Goal: Transaction & Acquisition: Obtain resource

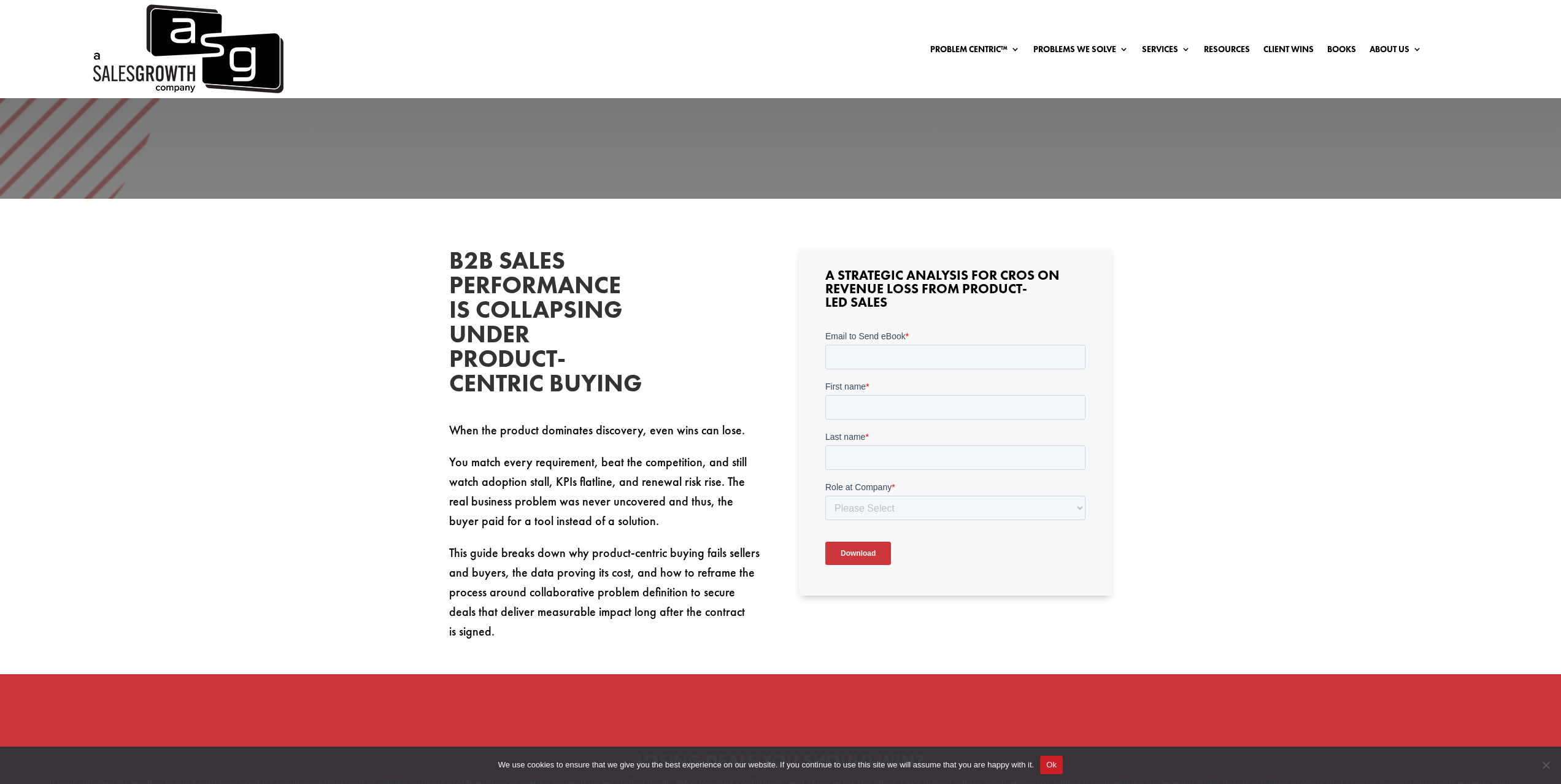
scroll to position [371, 0]
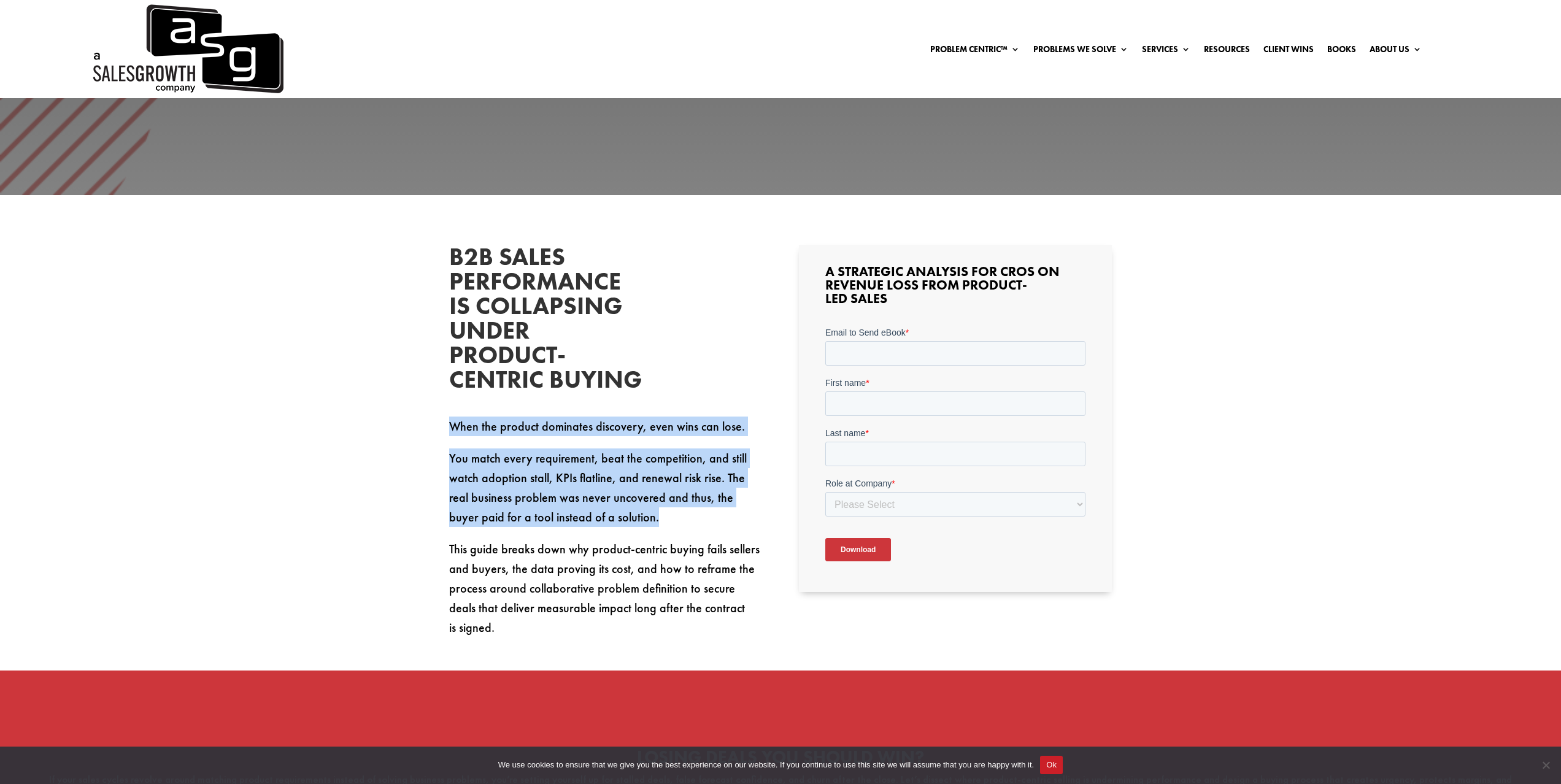
drag, startPoint x: 449, startPoint y: 426, endPoint x: 732, endPoint y: 512, distance: 295.8
click at [733, 512] on div "When the product dominates discovery, even wins can lose. You match every requi…" at bounding box center [606, 527] width 313 height 221
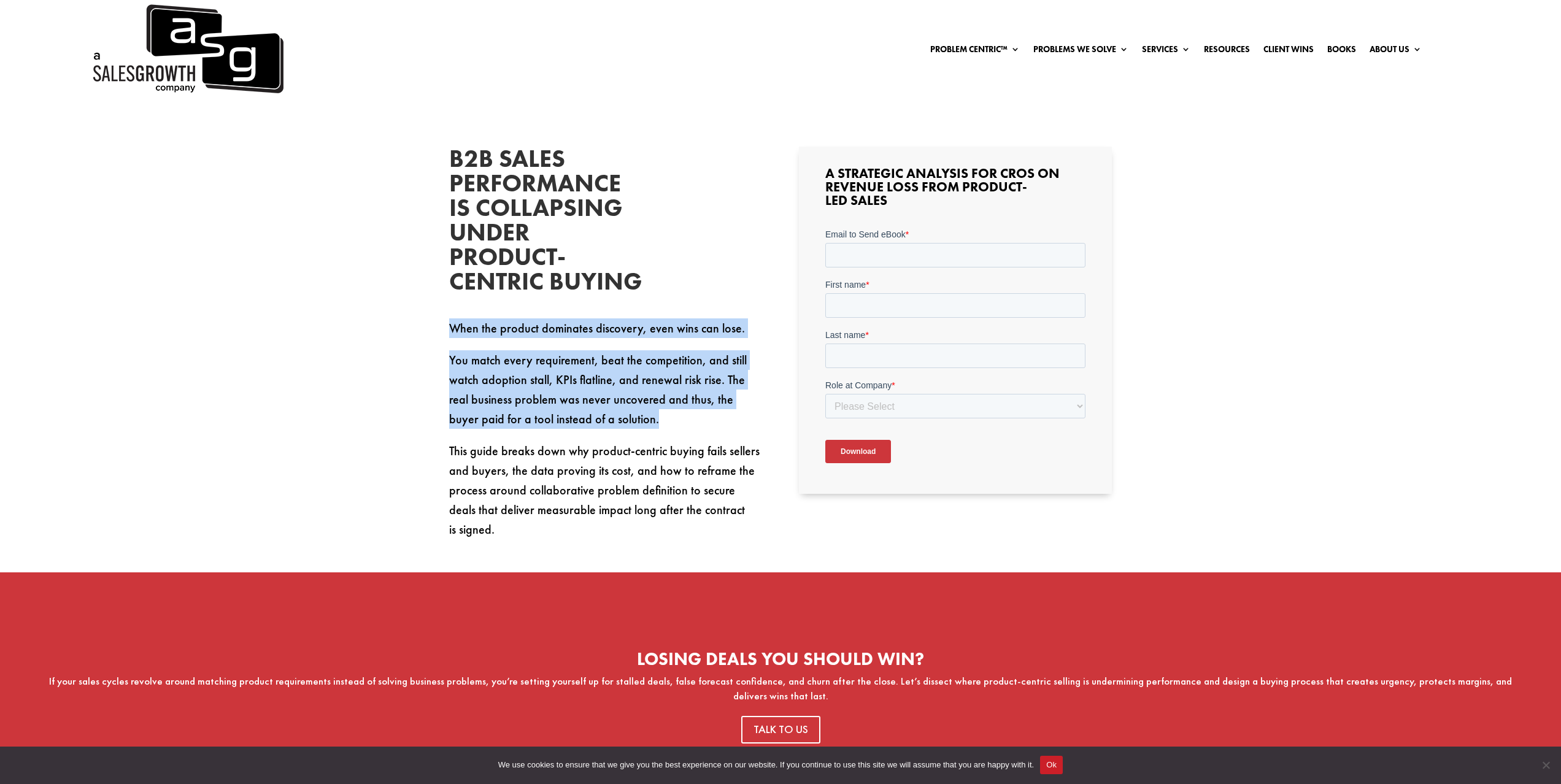
scroll to position [471, 0]
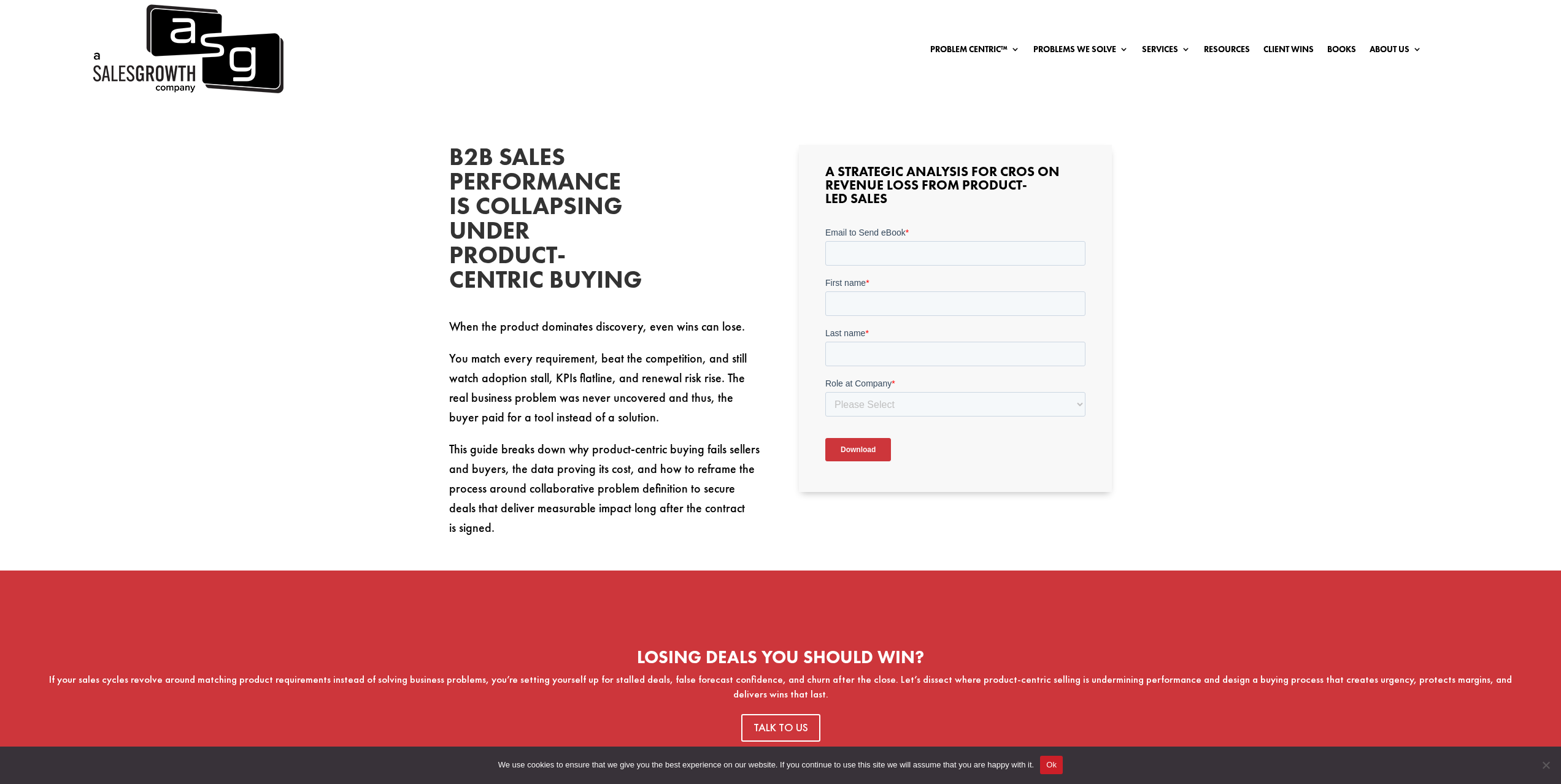
click at [606, 456] on p "This guide breaks down why product-centric buying fails sellers and buyers, the…" at bounding box center [606, 488] width 313 height 98
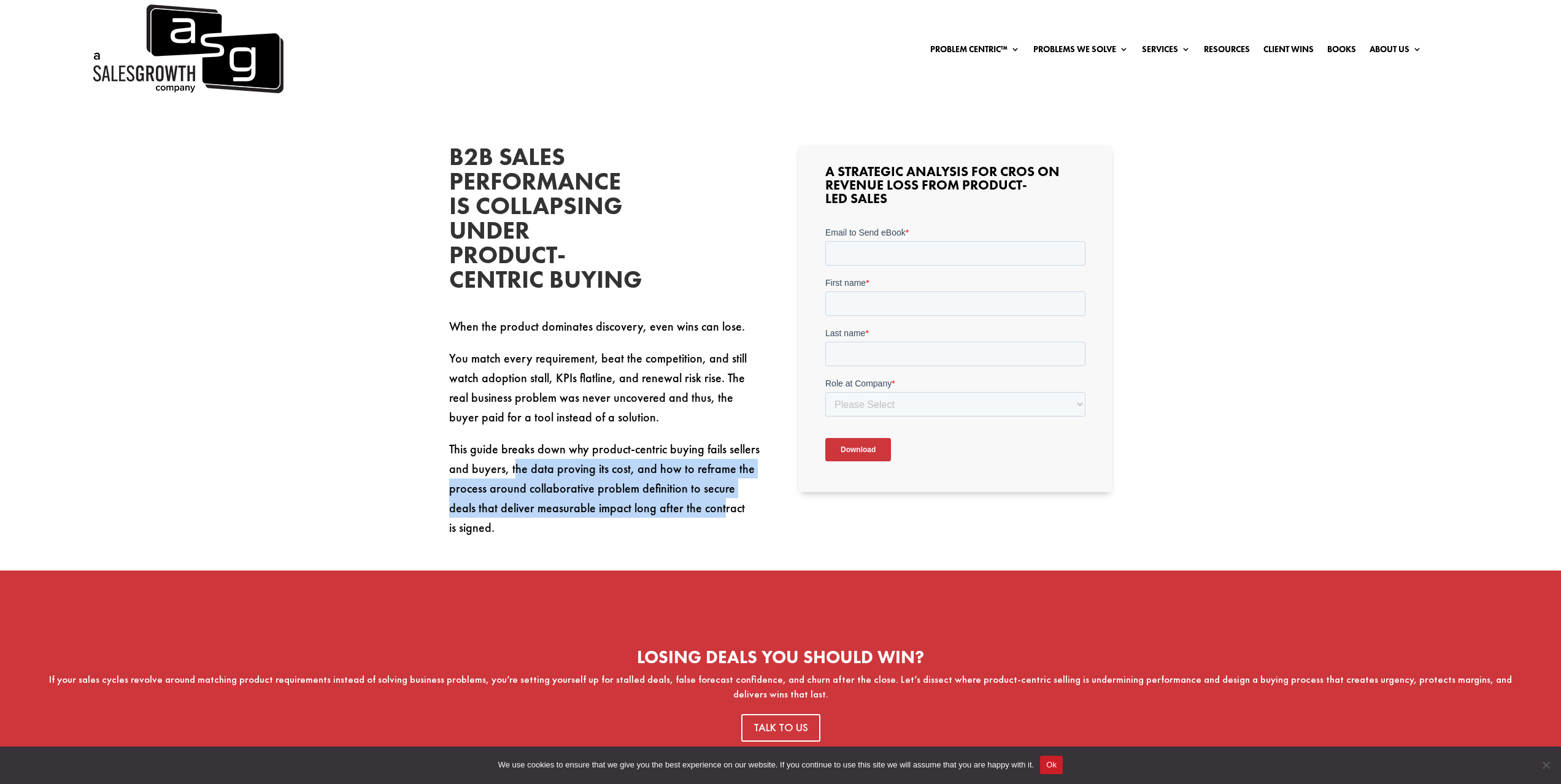
drag, startPoint x: 564, startPoint y: 475, endPoint x: 704, endPoint y: 508, distance: 143.8
click at [699, 508] on p "This guide breaks down why product-centric buying fails sellers and buyers, the…" at bounding box center [606, 488] width 313 height 98
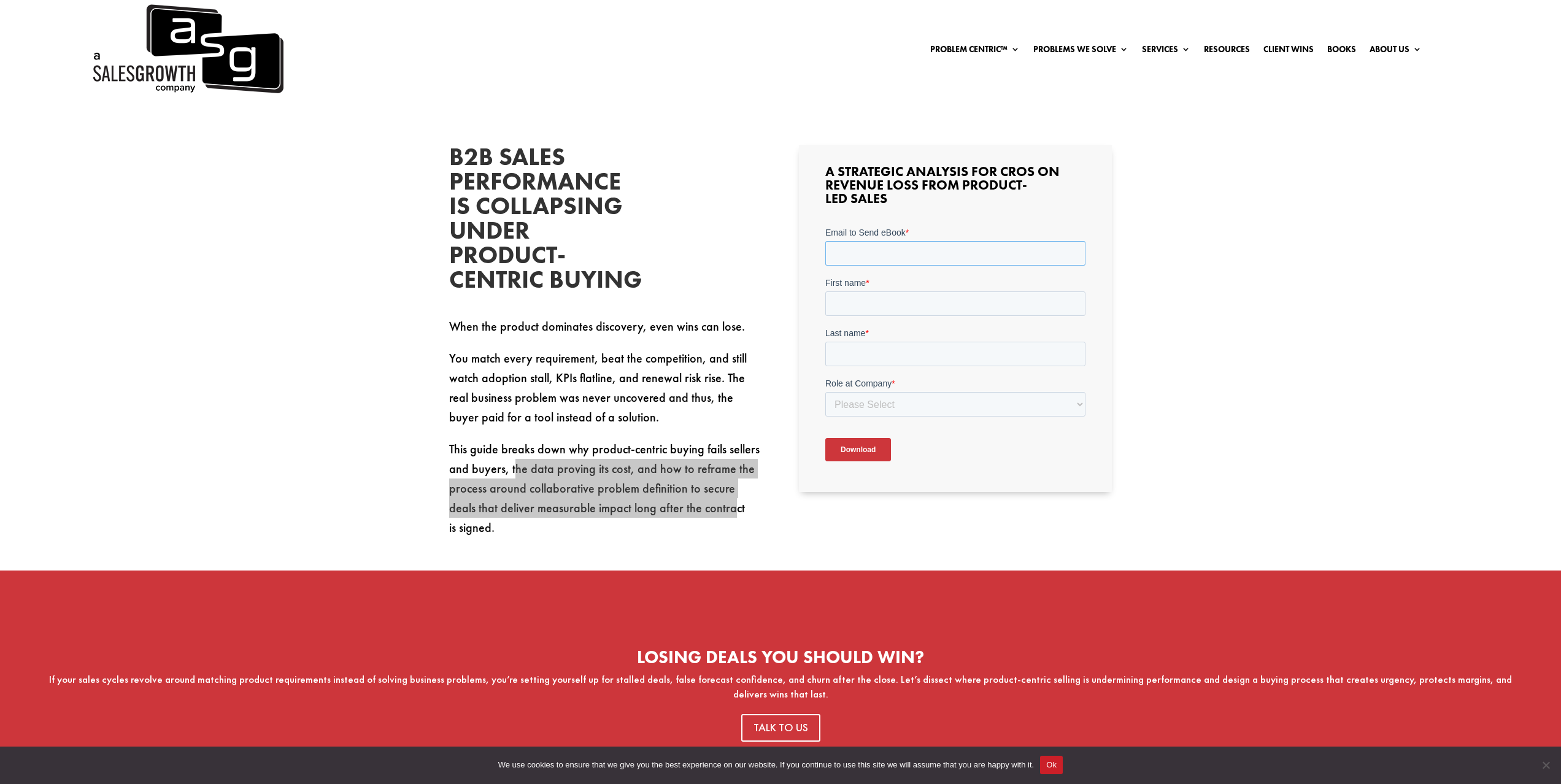
click at [877, 248] on input "Email to Send eBook *" at bounding box center [954, 253] width 260 height 24
type input "acoyle2611@gmail.com"
click at [911, 301] on input "First name *" at bounding box center [954, 303] width 260 height 24
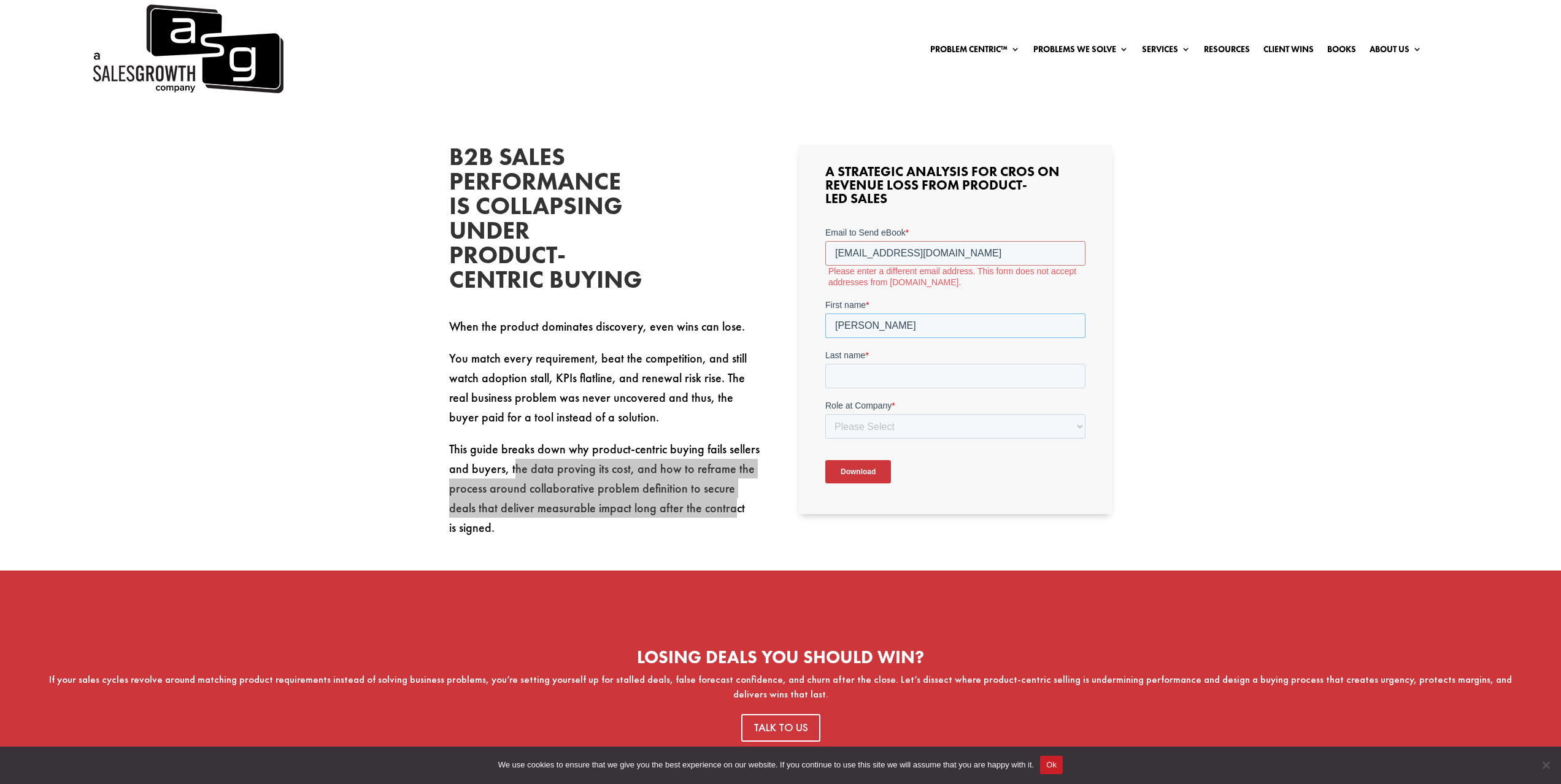
type input "Andrew"
type input "Coyle"
click at [940, 243] on input "acoyle2611@gmail.com" at bounding box center [954, 253] width 260 height 24
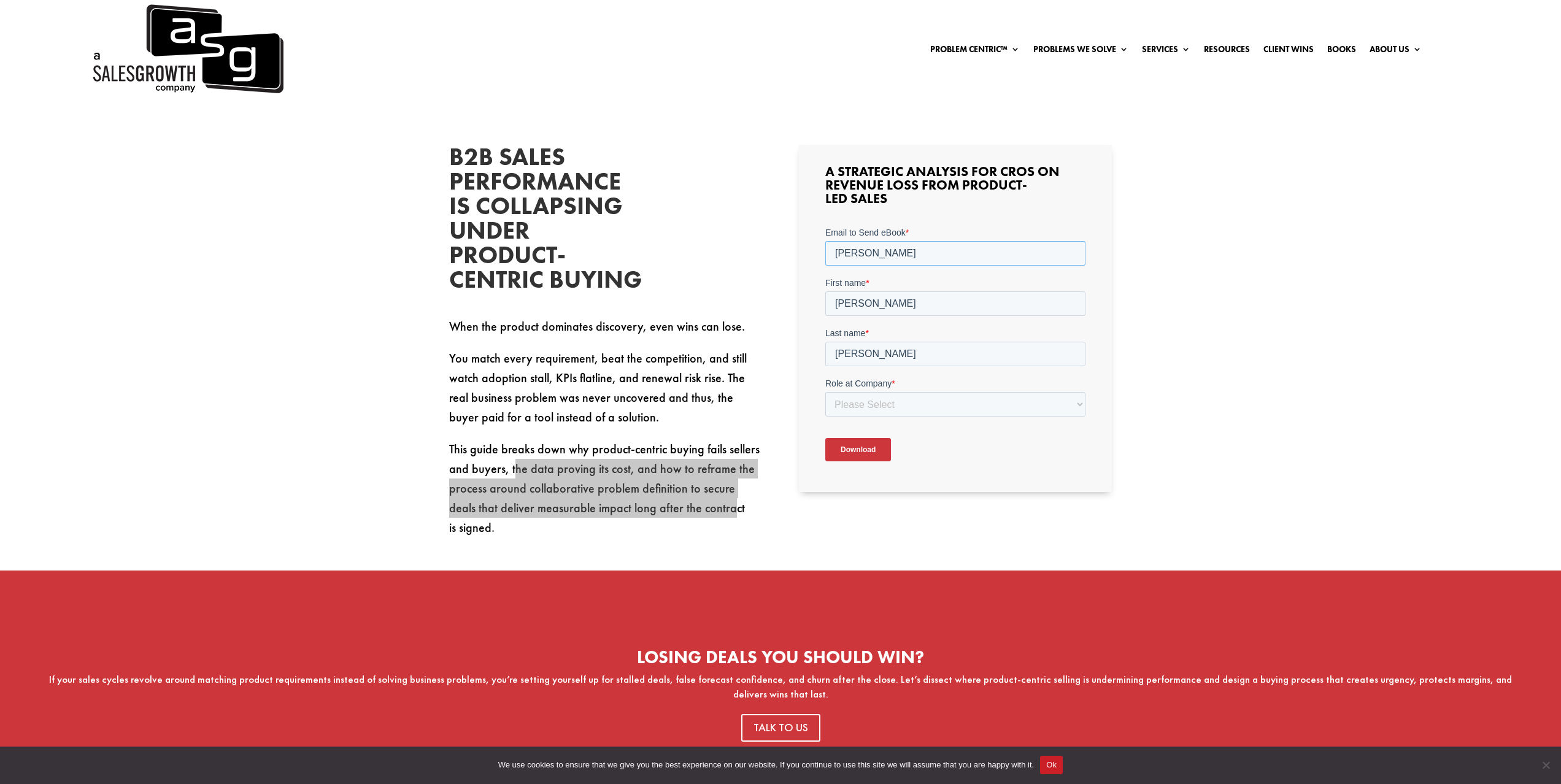
type input "andrew@everstage.com"
click at [942, 400] on select "Please Select C-Level (CRO, CSO, etc) Senior Leadership (VP of Sales, VP of Ena…" at bounding box center [954, 404] width 260 height 24
select select "Individual Contributor (AE, SDR, CSM, etc)"
click at [825, 392] on select "Please Select C-Level (CRO, CSO, etc) Senior Leadership (VP of Sales, VP of Ena…" at bounding box center [954, 404] width 260 height 24
click at [898, 354] on input "Coyle" at bounding box center [954, 353] width 260 height 24
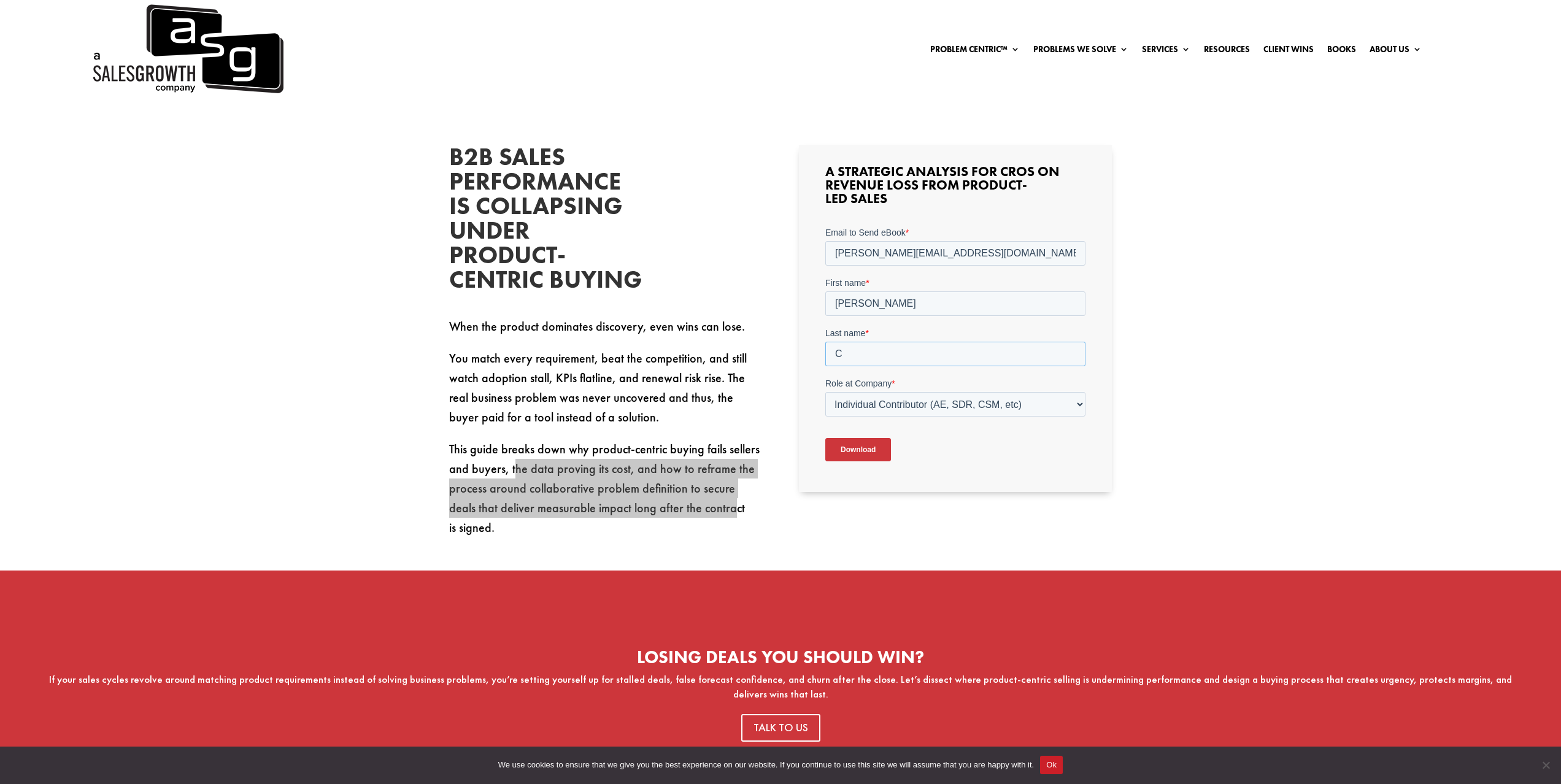
type input "C"
click at [921, 304] on input "Andrew" at bounding box center [954, 303] width 260 height 24
click at [860, 451] on input "Download" at bounding box center [857, 449] width 66 height 23
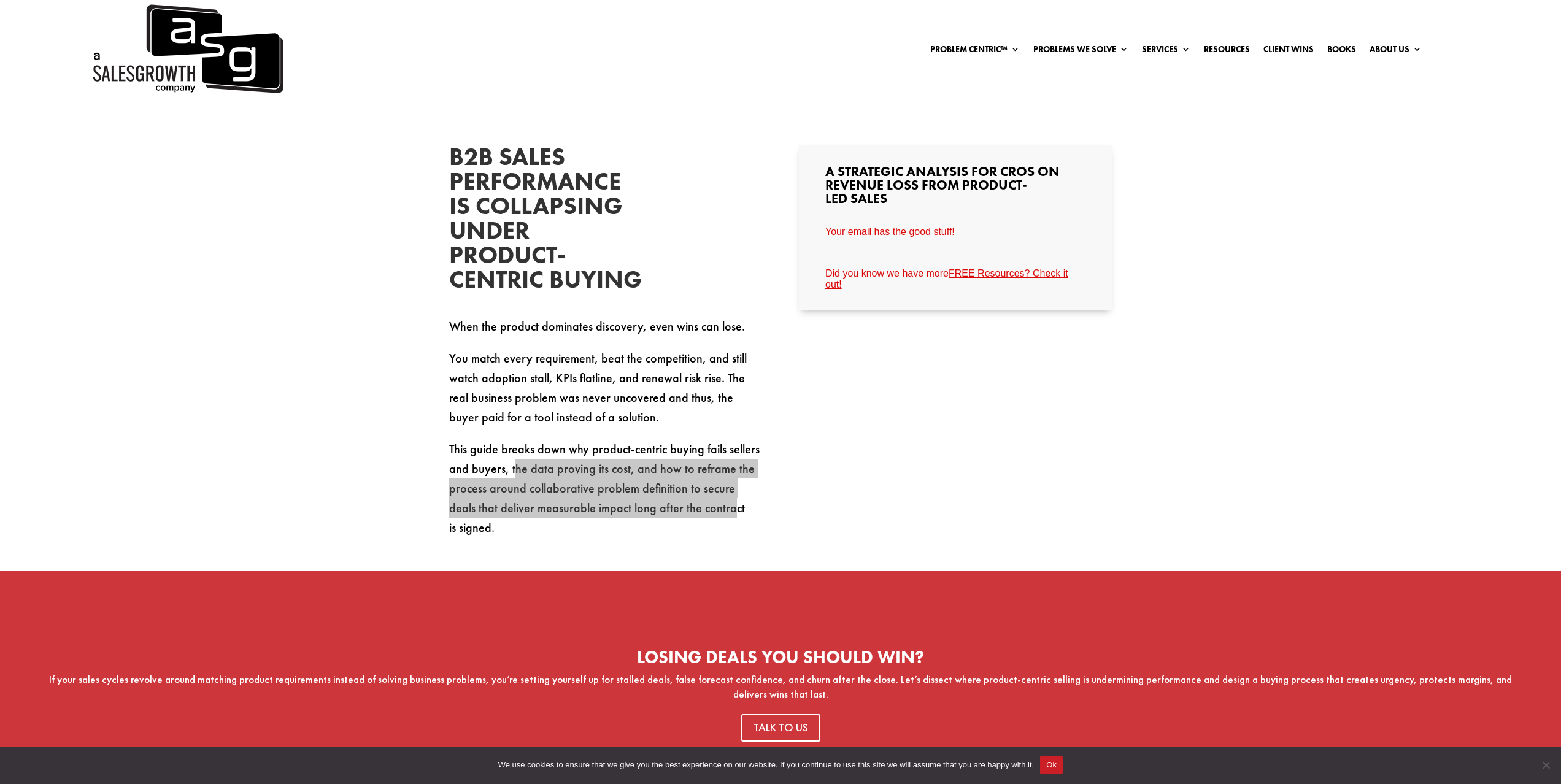
click at [985, 273] on link "FREE Resources? Check it out!" at bounding box center [946, 279] width 243 height 22
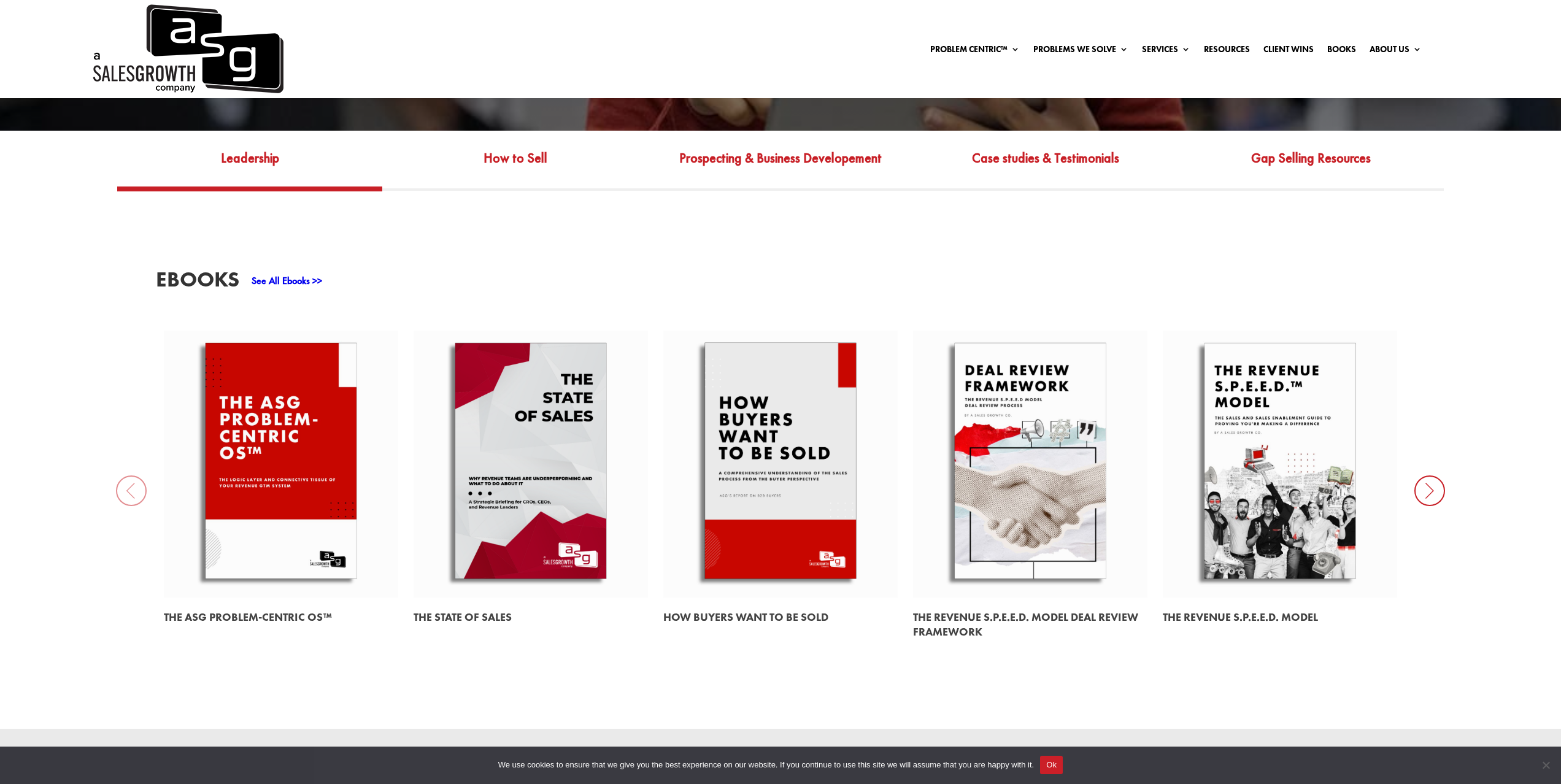
scroll to position [557, 0]
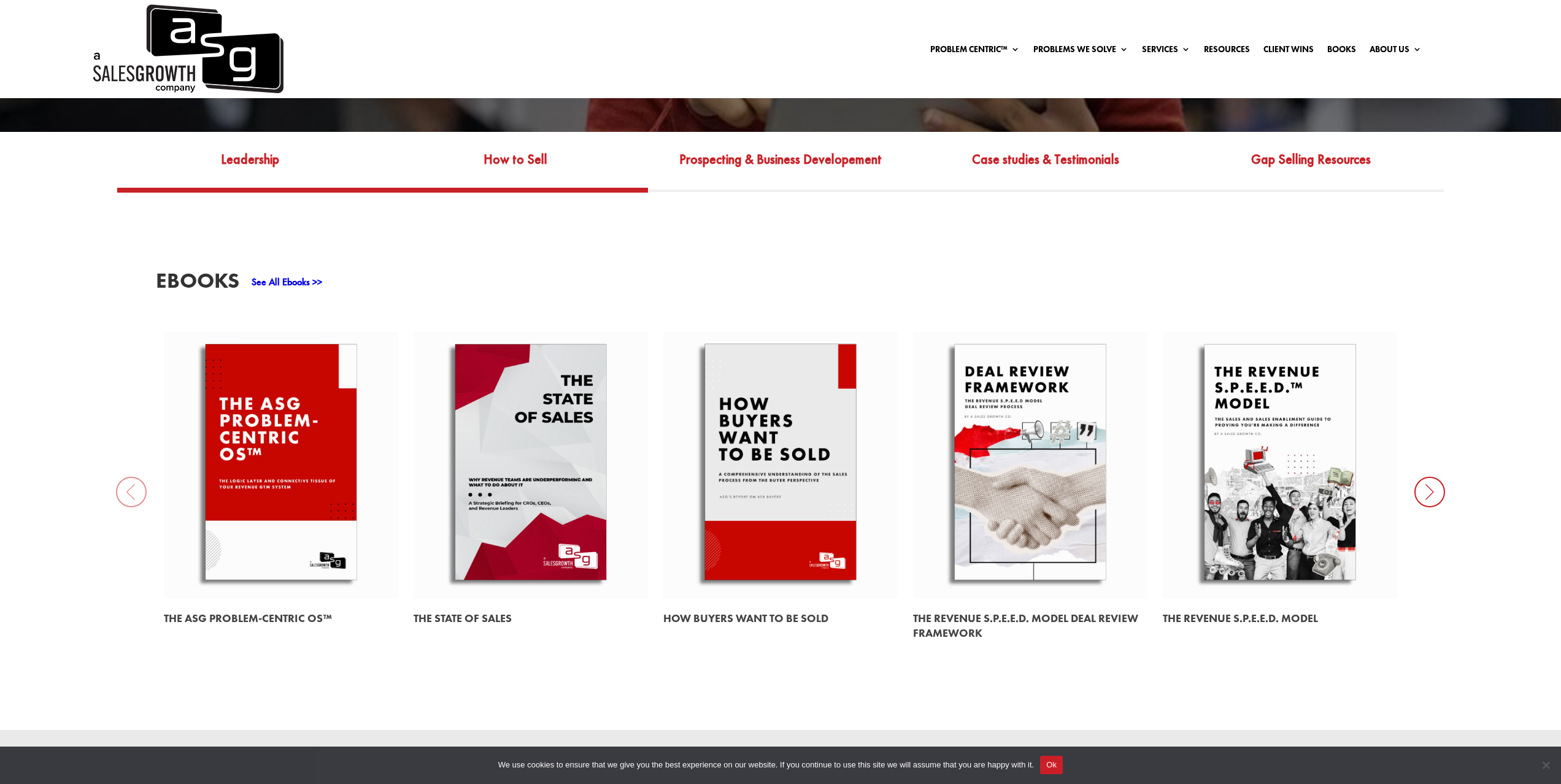
click at [513, 160] on link "How to Sell" at bounding box center [515, 168] width 265 height 39
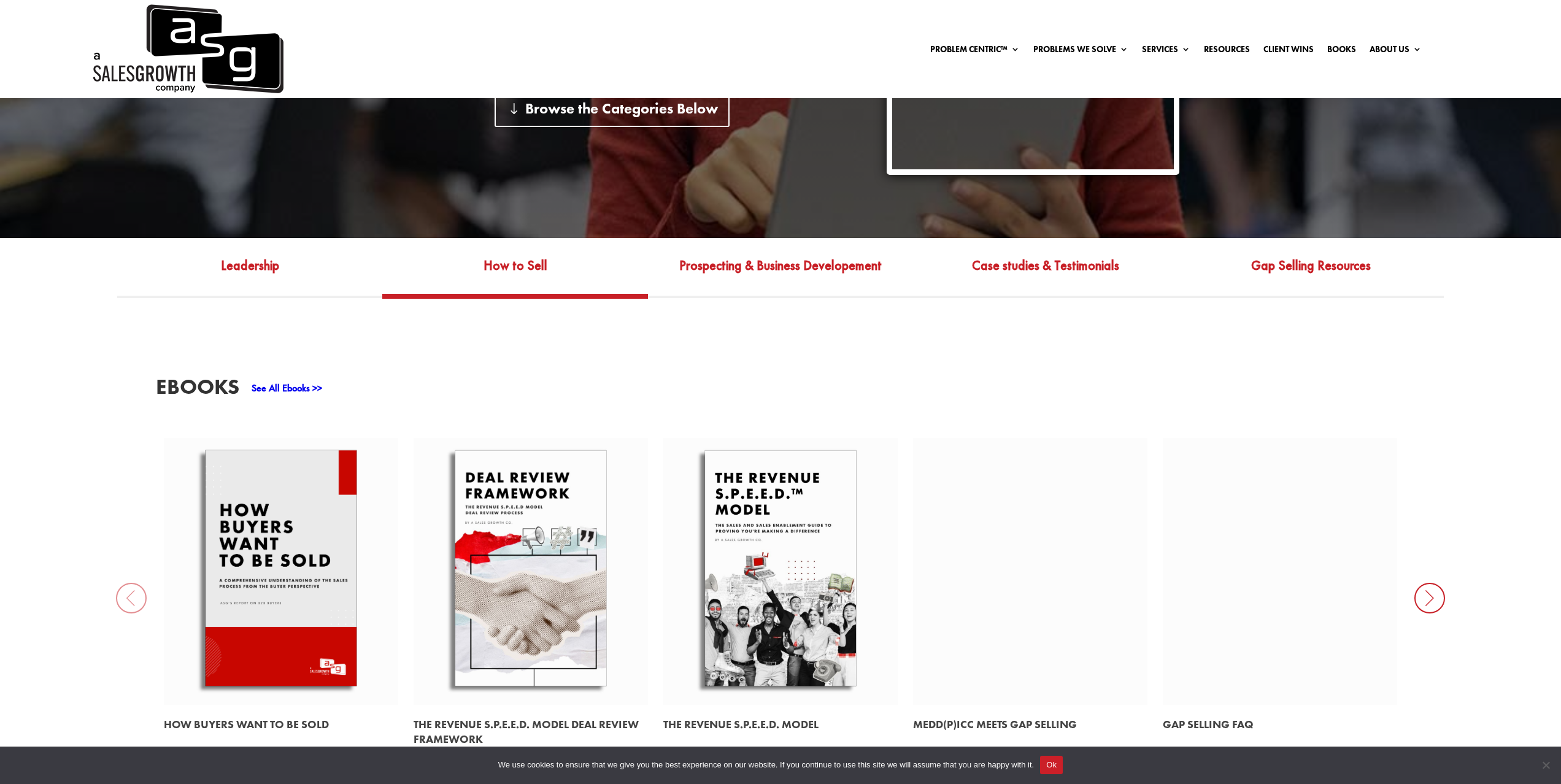
scroll to position [541, 0]
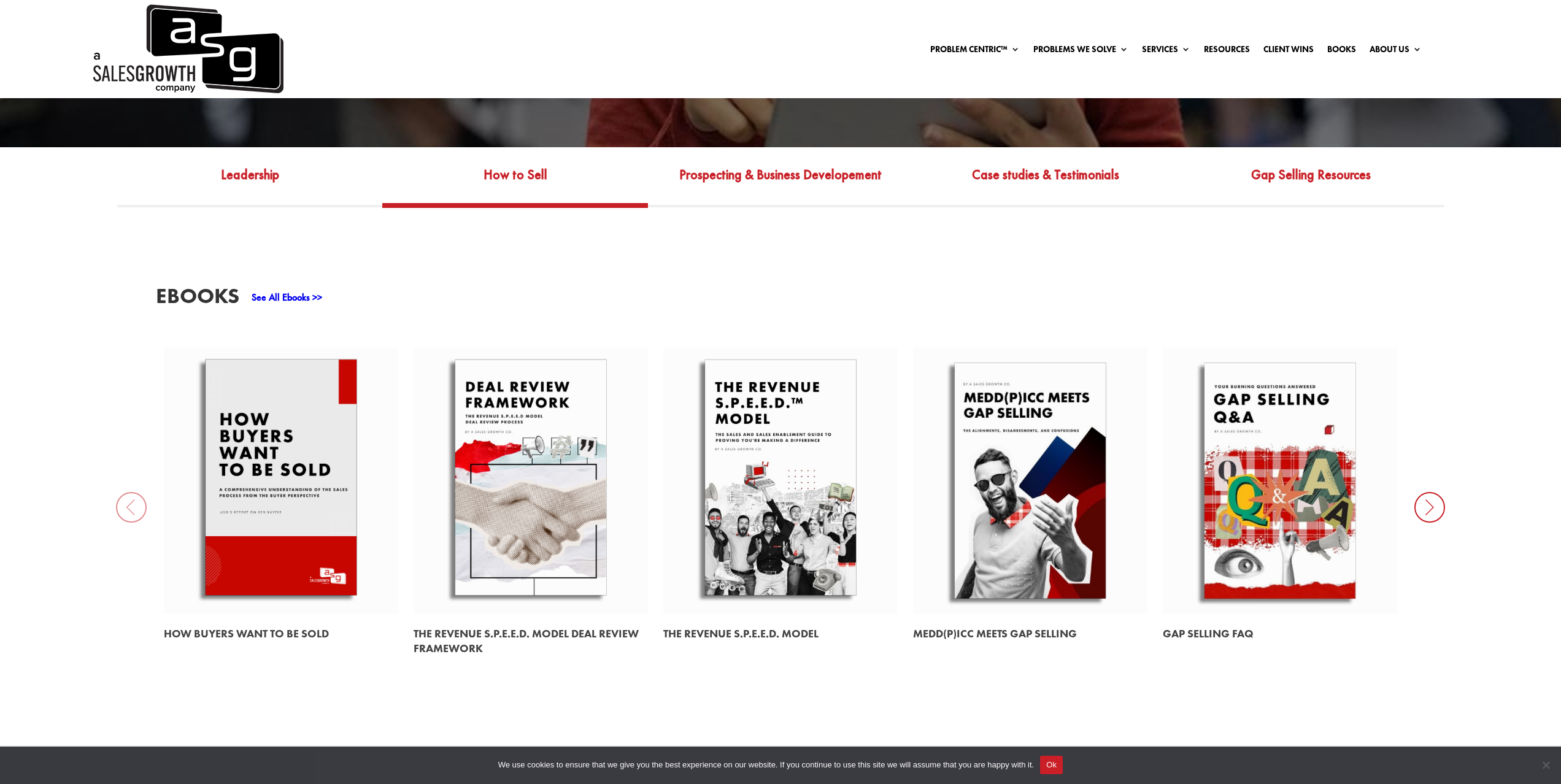
click at [311, 482] on link at bounding box center [281, 481] width 234 height 267
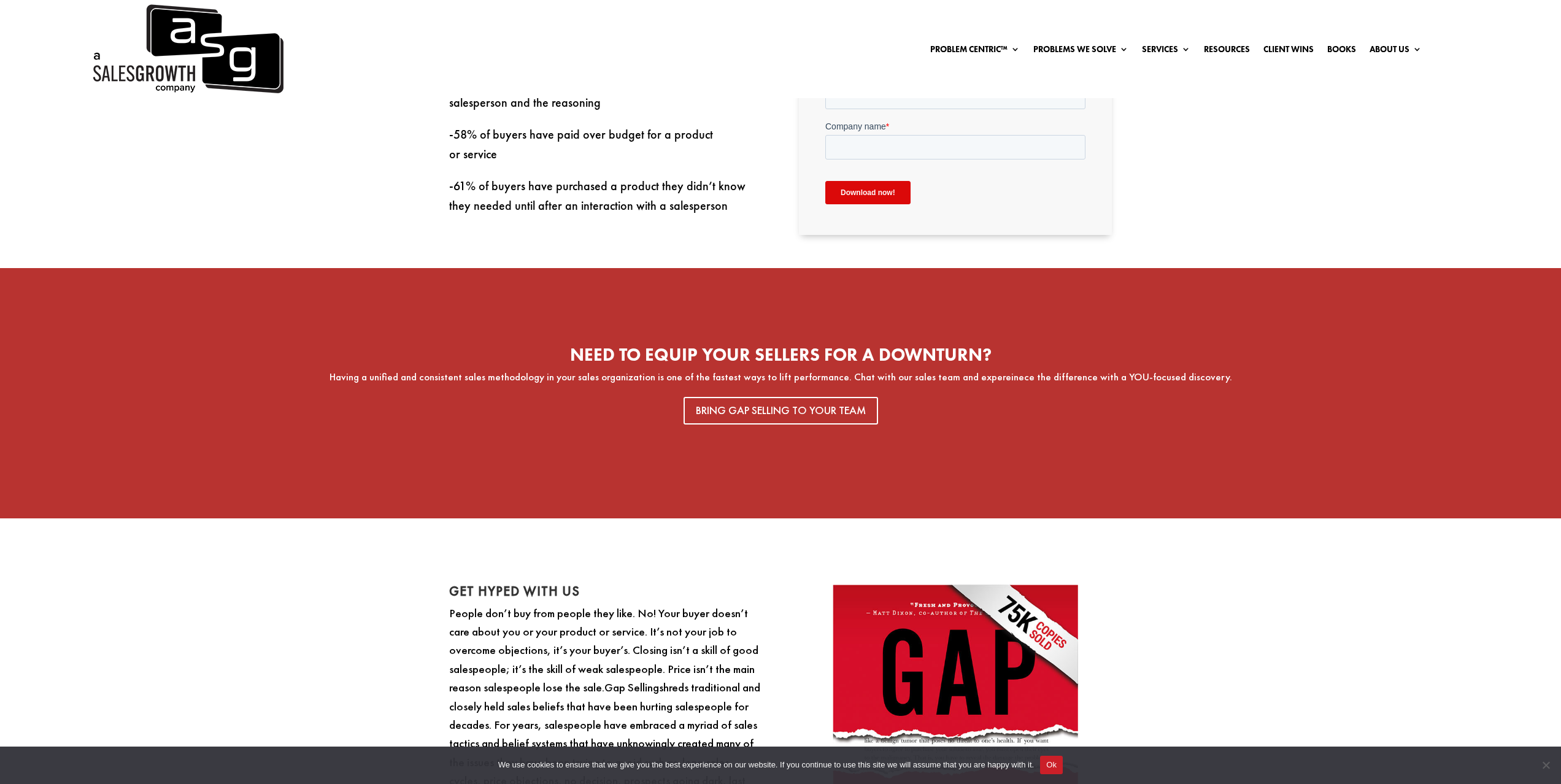
scroll to position [753, 0]
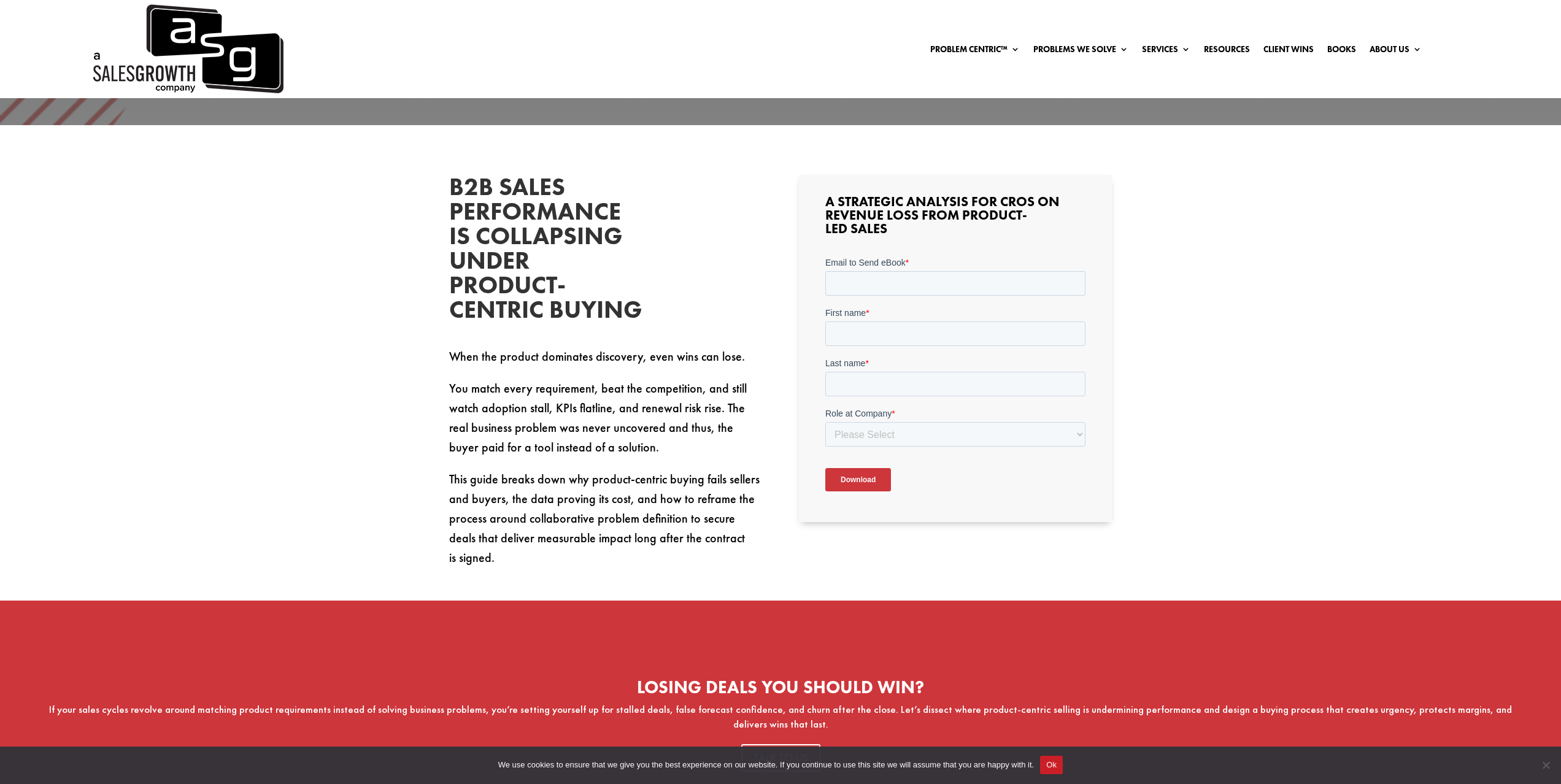
scroll to position [472, 0]
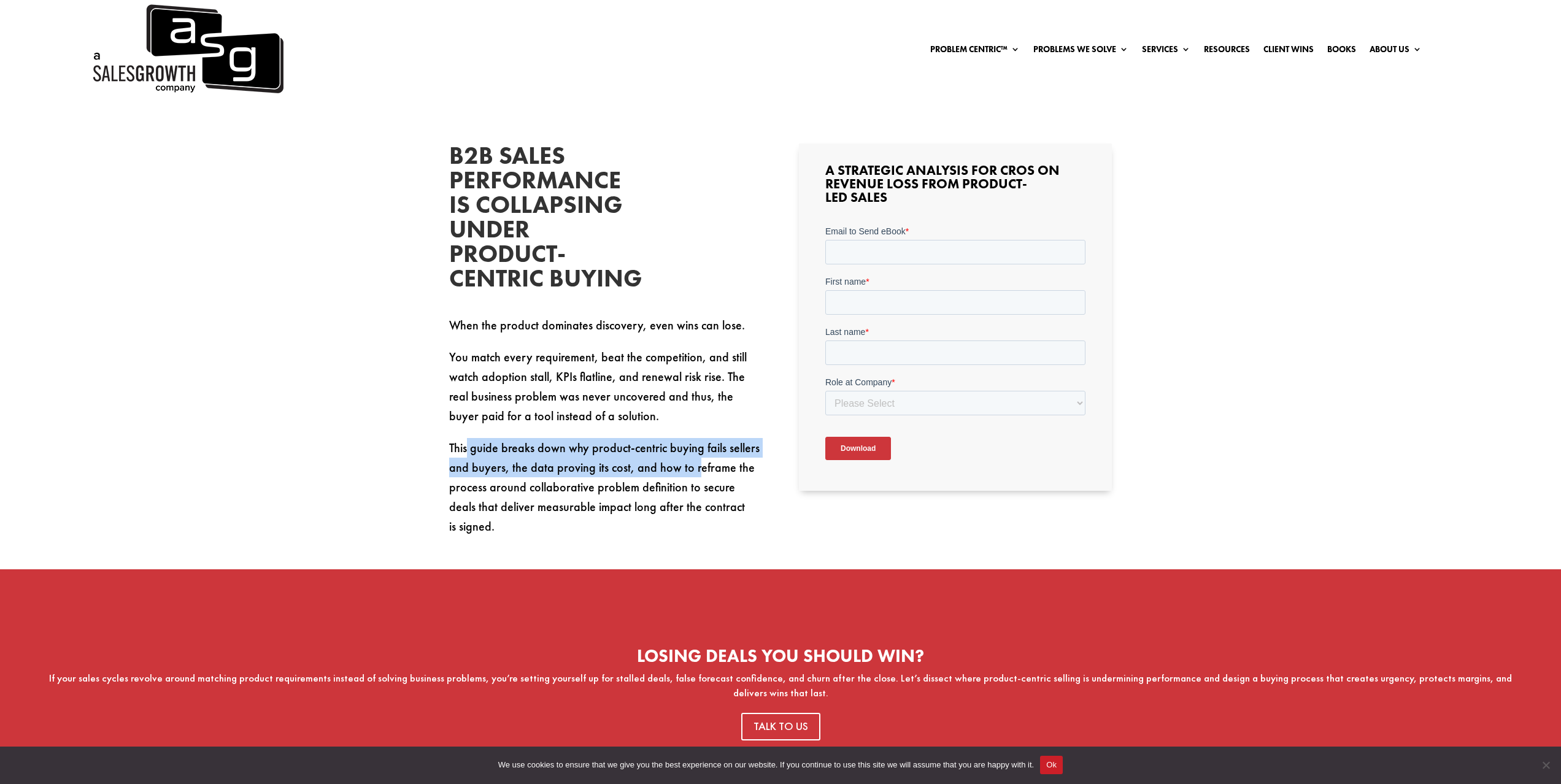
drag, startPoint x: 518, startPoint y: 450, endPoint x: 678, endPoint y: 465, distance: 160.7
click at [694, 470] on p "This guide breaks down why product-centric buying fails sellers and buyers, the…" at bounding box center [606, 487] width 313 height 98
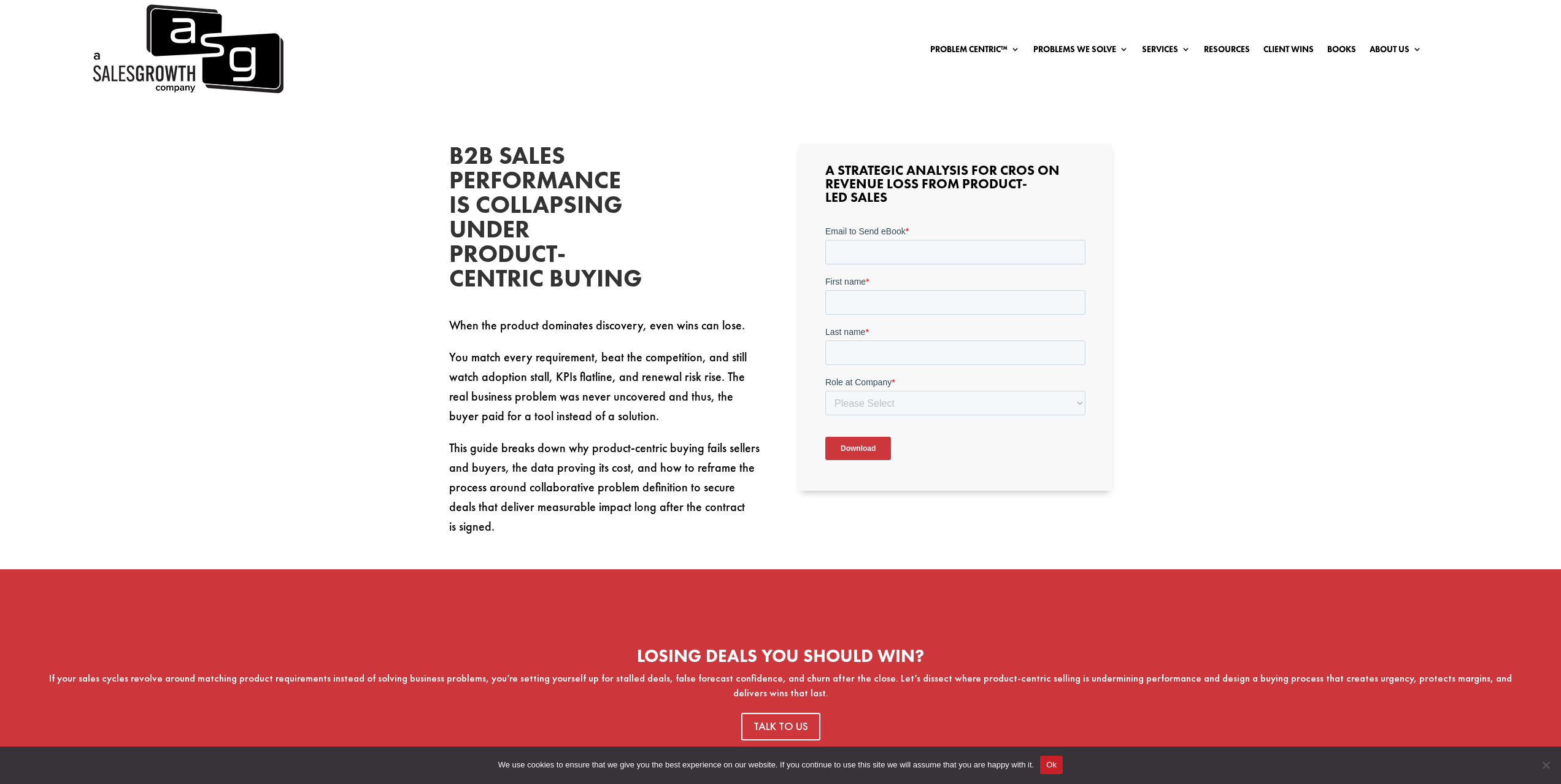
click at [506, 365] on p "You match every requirement, beat the competition, and still watch adoption sta…" at bounding box center [606, 393] width 313 height 91
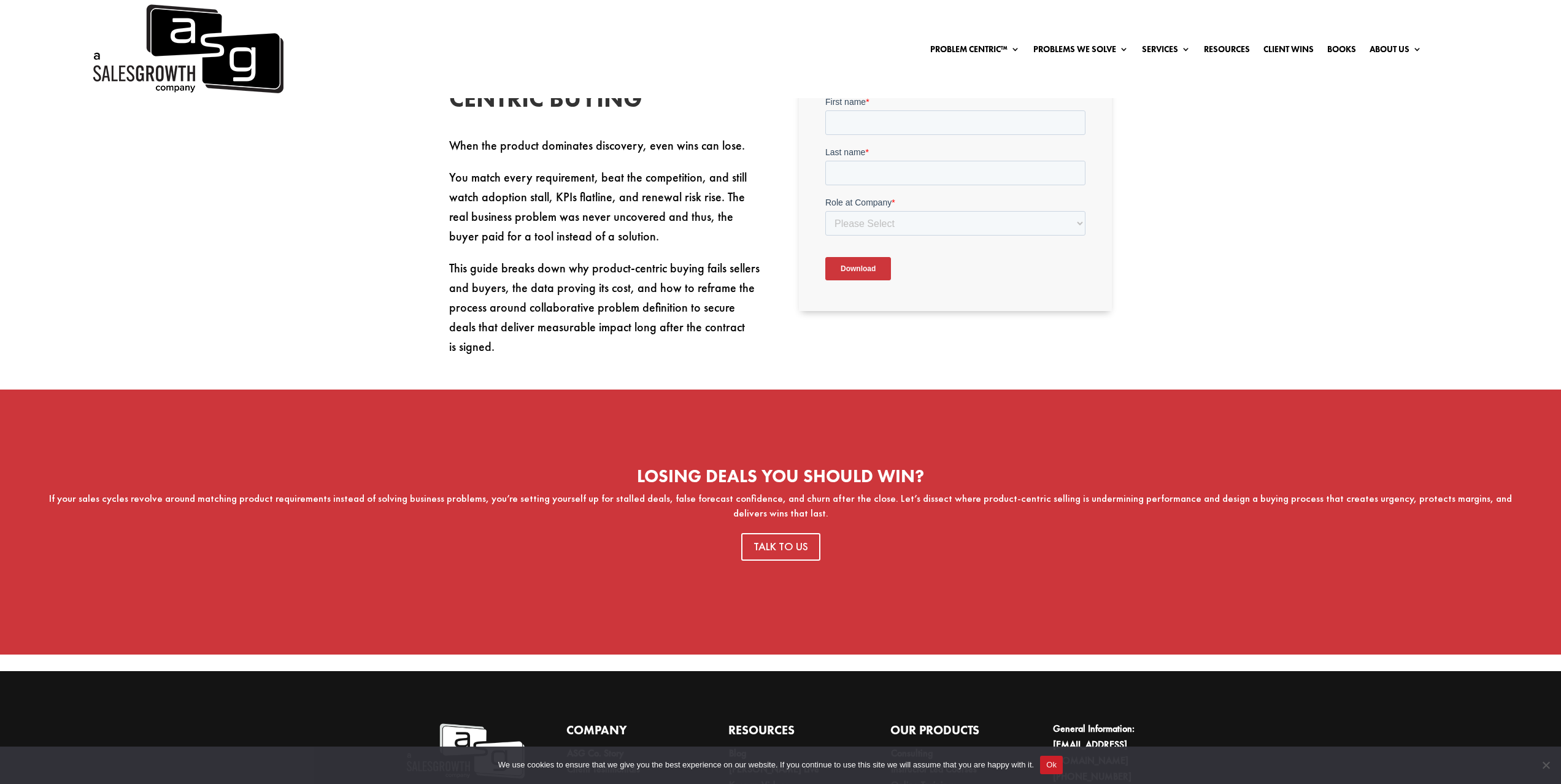
scroll to position [750, 0]
